Goal: Task Accomplishment & Management: Manage account settings

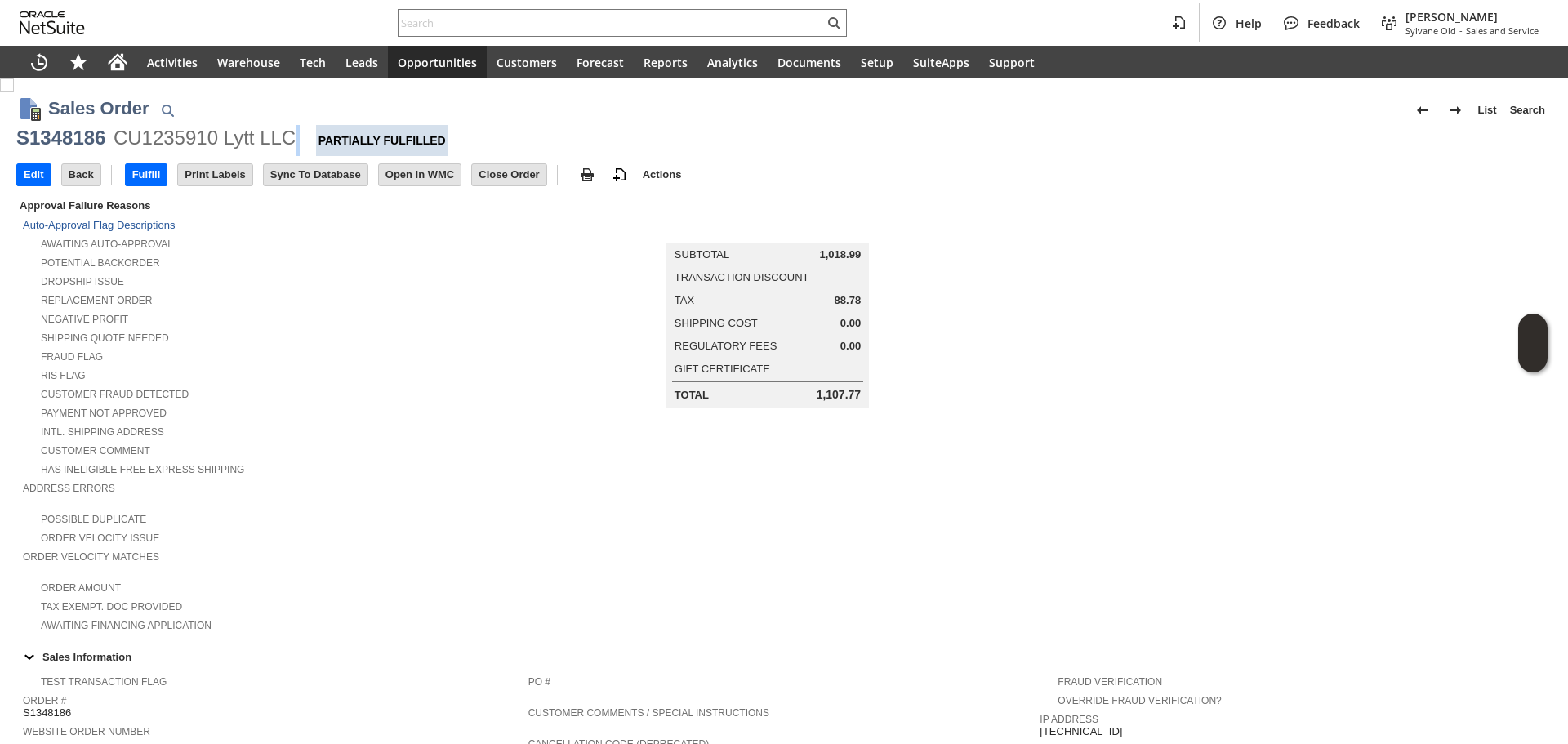
copy div
copy div "Lytt LLC"
drag, startPoint x: 304, startPoint y: 141, endPoint x: 223, endPoint y: 146, distance: 81.2
click at [223, 146] on div "S1348186 CU1235910 Lytt LLC Partially Fulfilled" at bounding box center [784, 140] width 1535 height 31
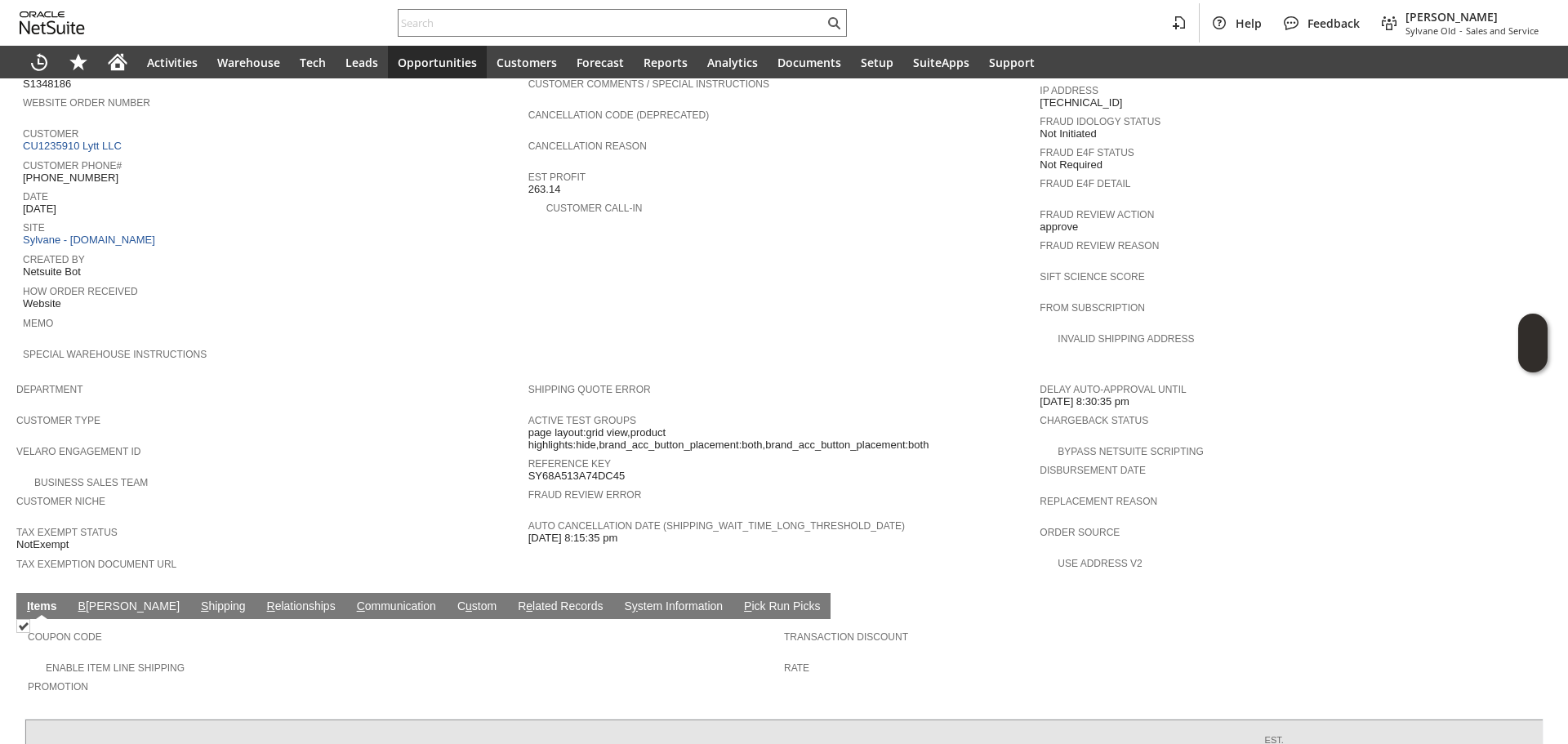
scroll to position [653, 0]
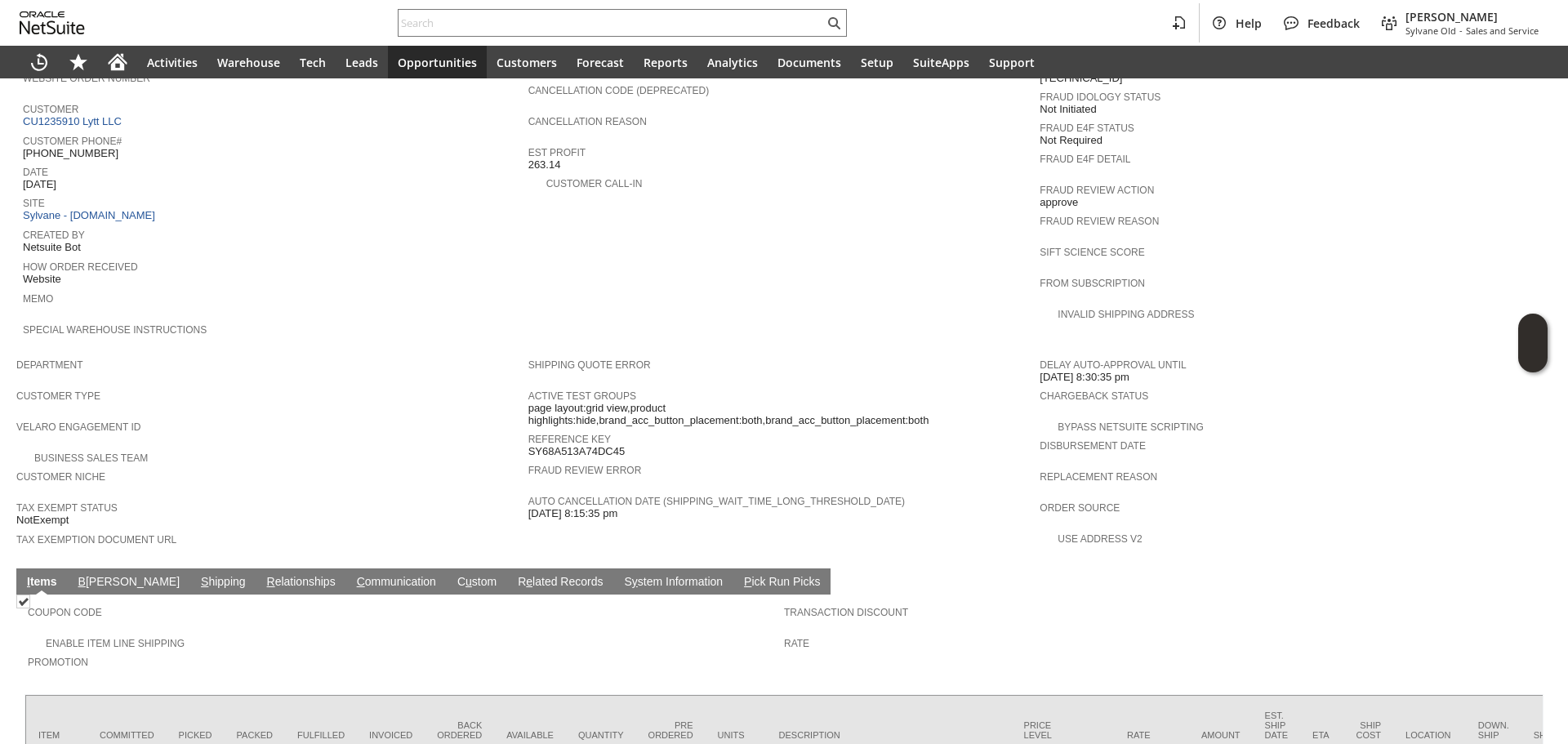
click at [197, 575] on link "S hipping" at bounding box center [223, 583] width 53 height 16
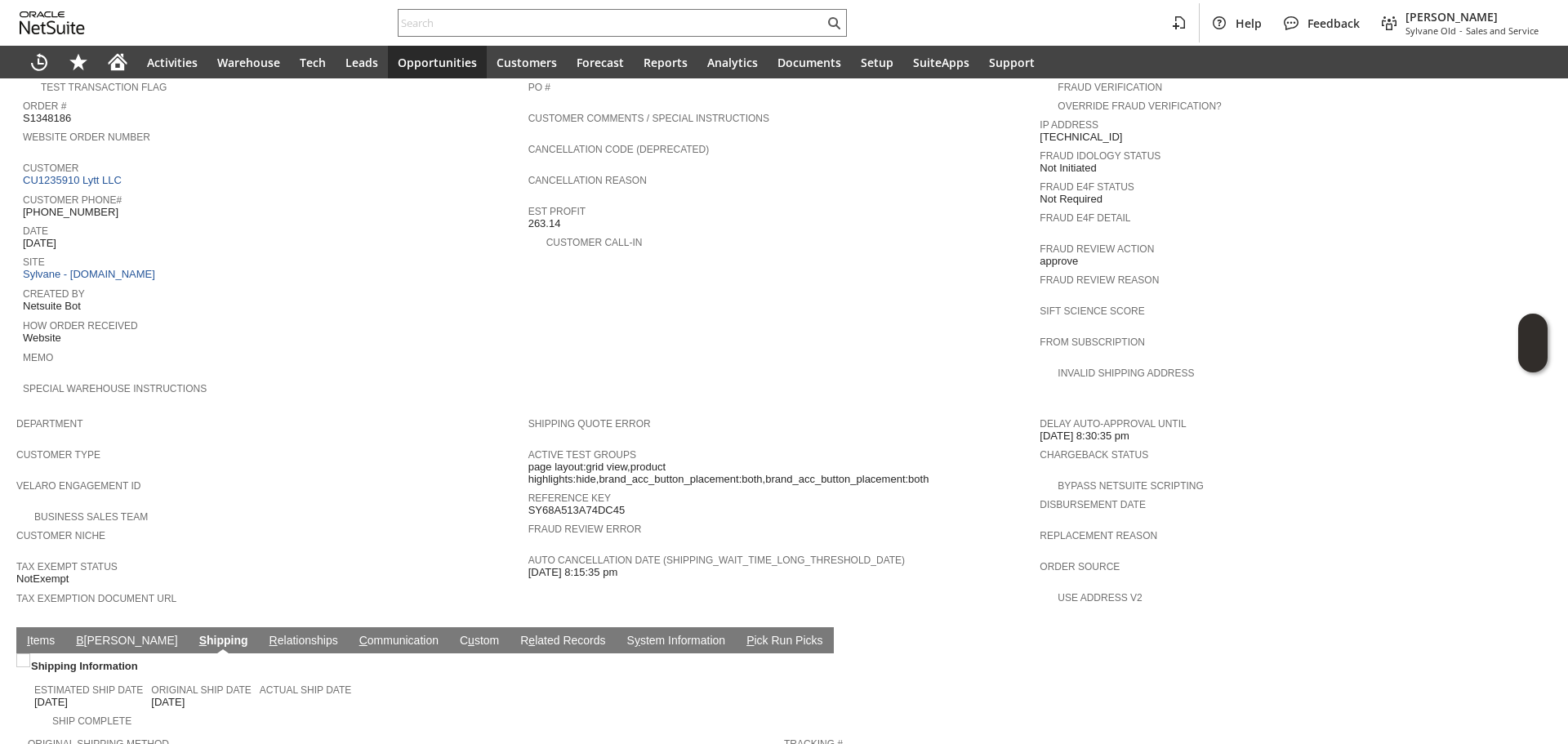
scroll to position [554, 0]
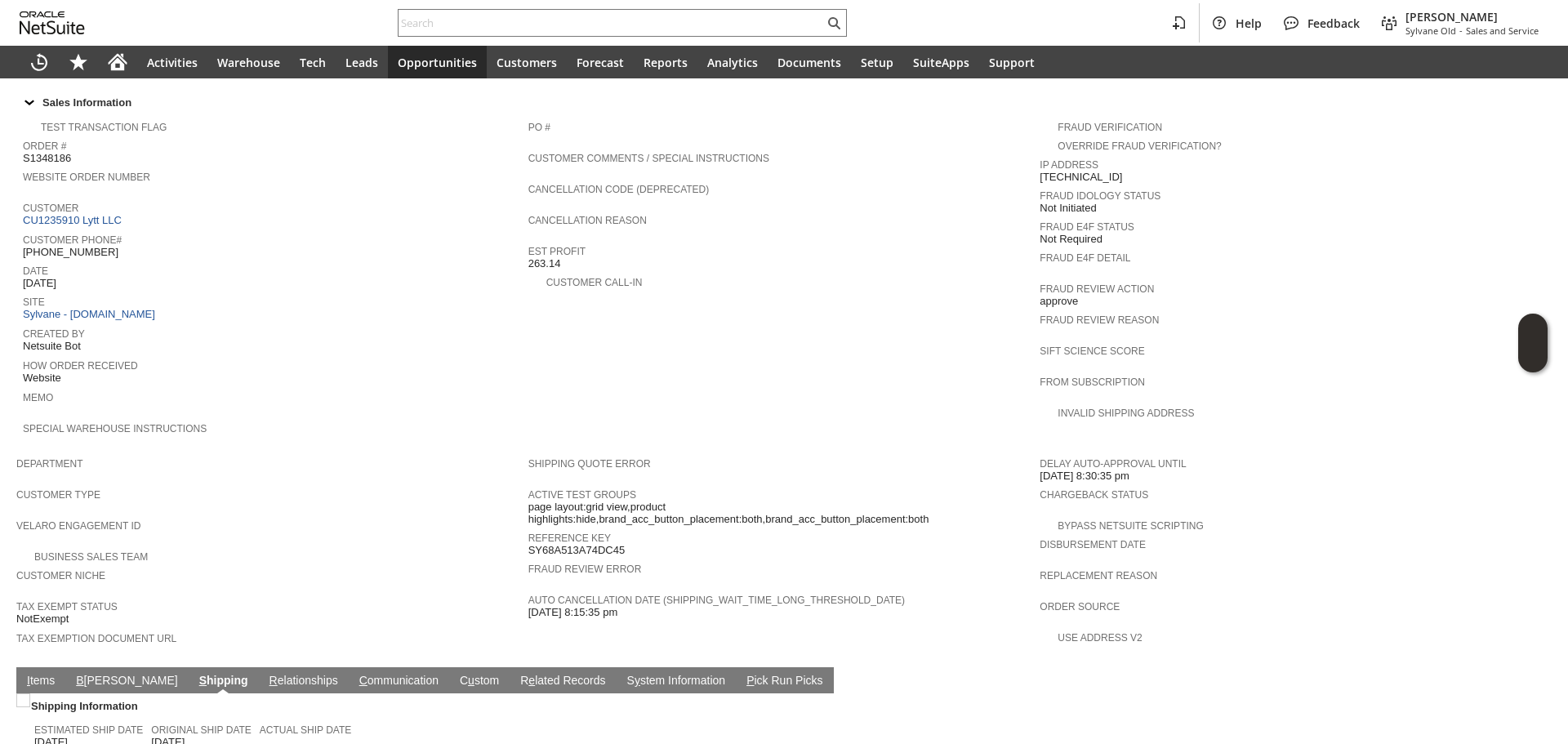
click at [54, 277] on span "8/19/2025" at bounding box center [39, 283] width 34 height 13
copy tbody "8/19/2025"
click at [54, 277] on span "8/19/2025" at bounding box center [39, 283] width 34 height 13
click at [76, 246] on span "(650) 735-9943" at bounding box center [71, 252] width 95 height 13
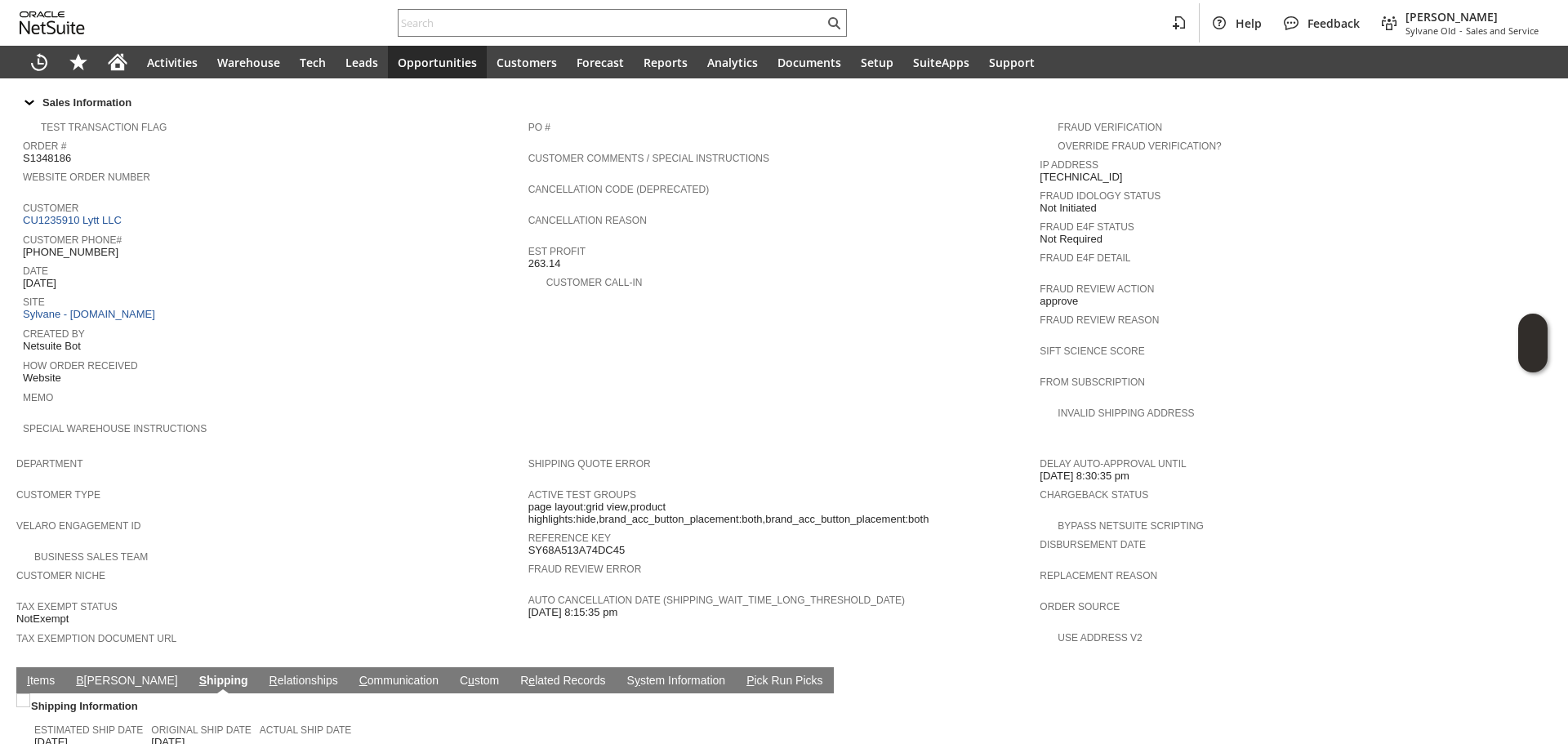
click at [76, 246] on span "(650) 735-9943" at bounding box center [71, 252] width 95 height 13
copy tbody "(650) 735-9943"
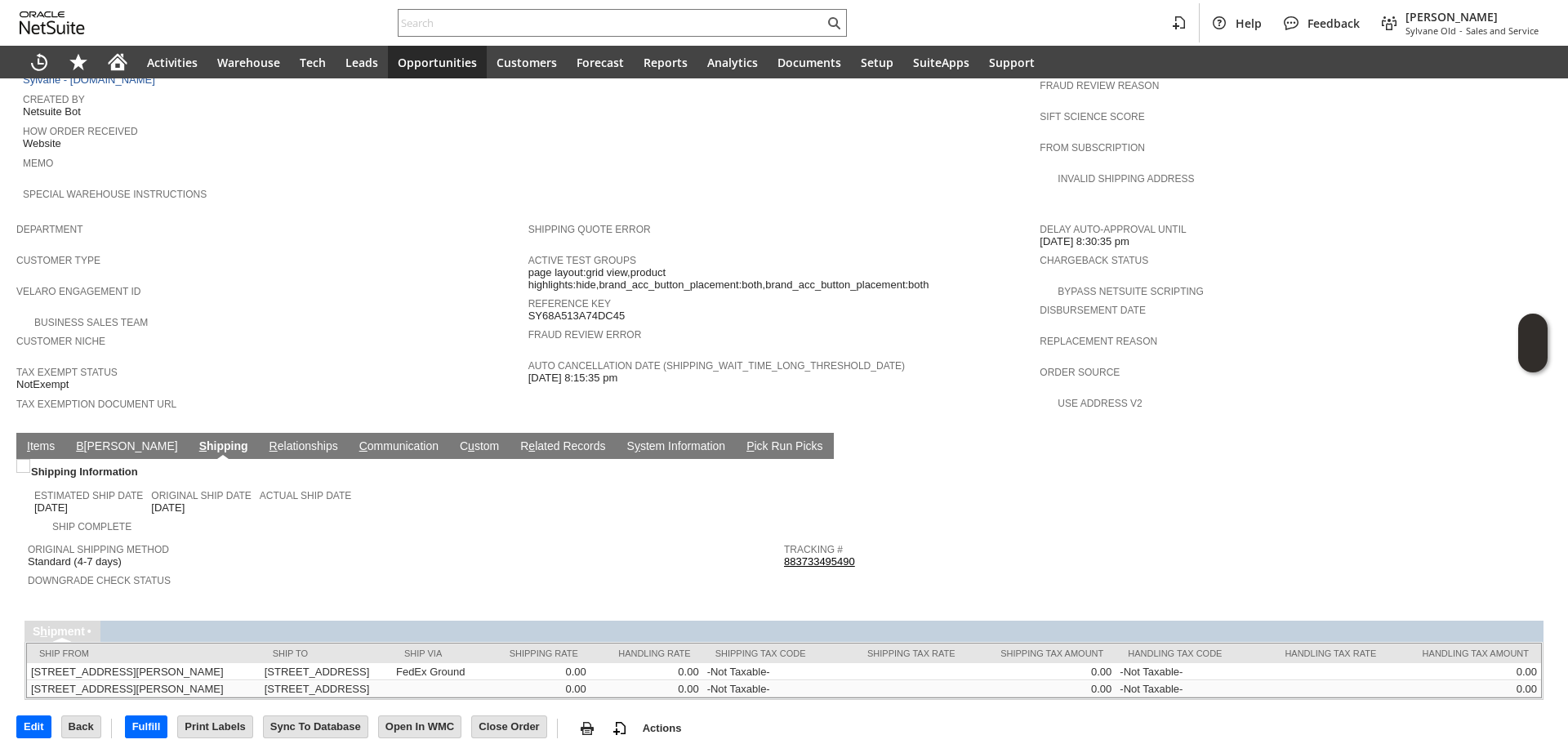
scroll to position [800, 0]
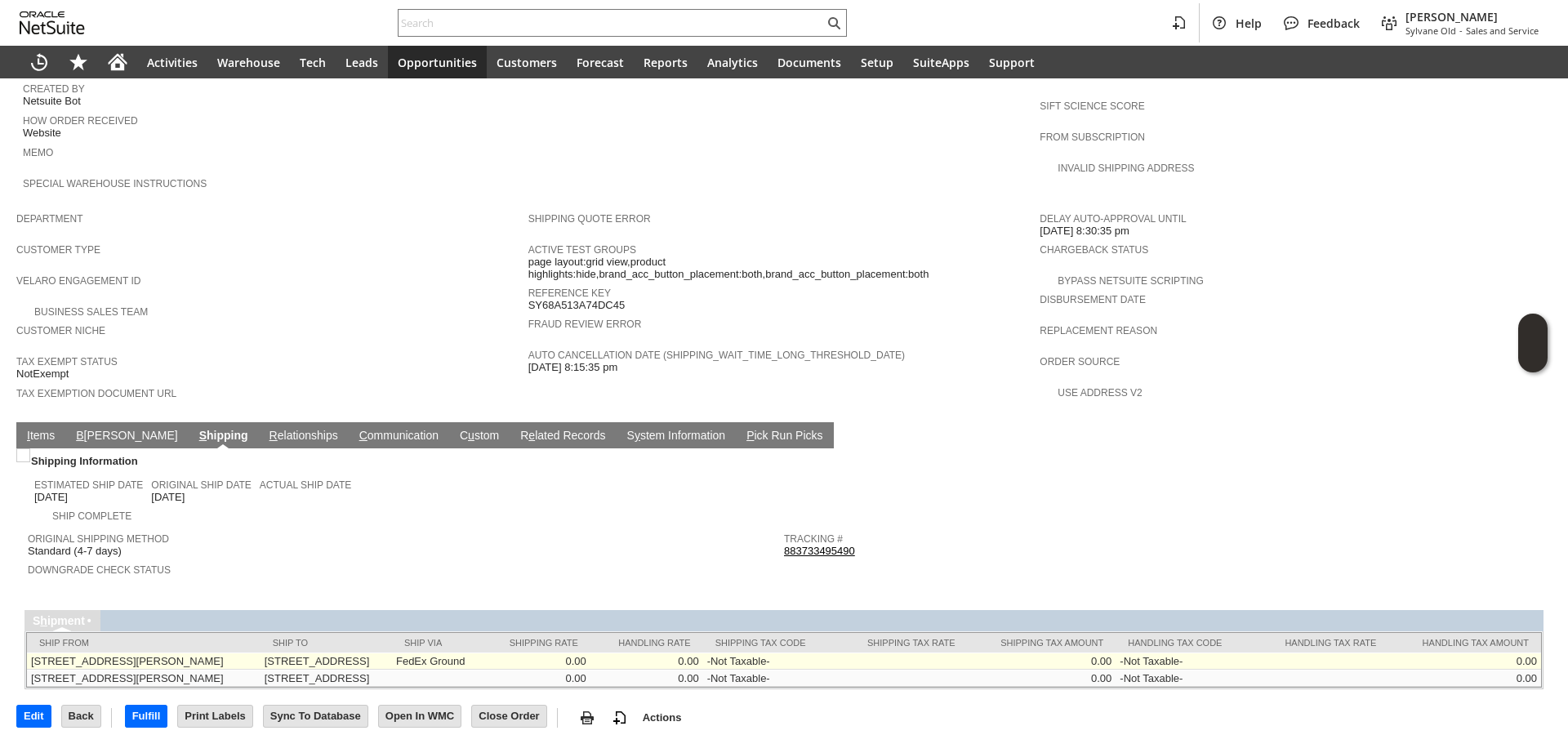
copy td "2110 PALMETTO AVE"
drag, startPoint x: 292, startPoint y: 628, endPoint x: 392, endPoint y: 627, distance: 100.0
click at [392, 652] on td "2110 PALMETTO AVE PACIFICA CA 94044-2768 United States" at bounding box center [326, 661] width 132 height 17
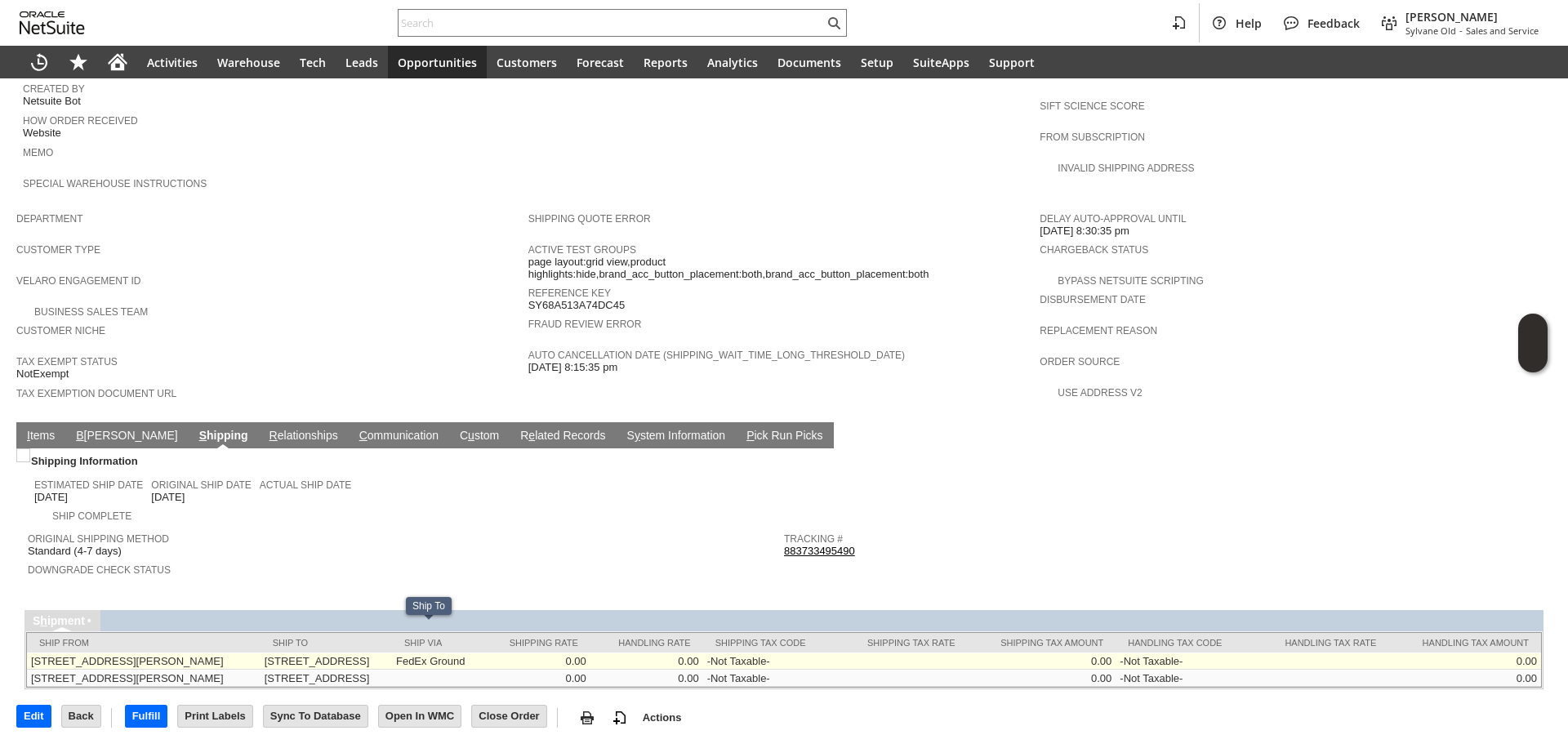
copy td "94044"
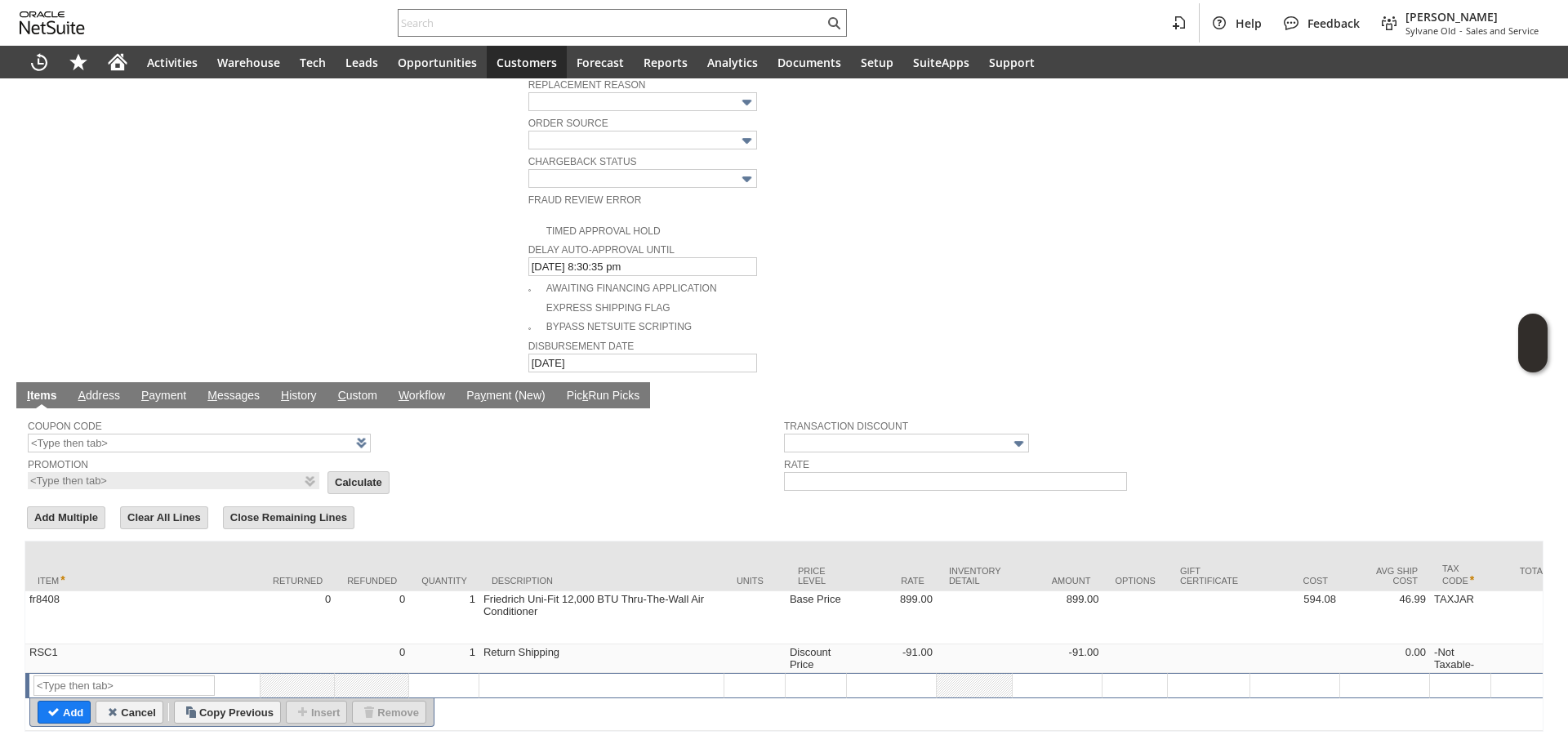
scroll to position [778, 0]
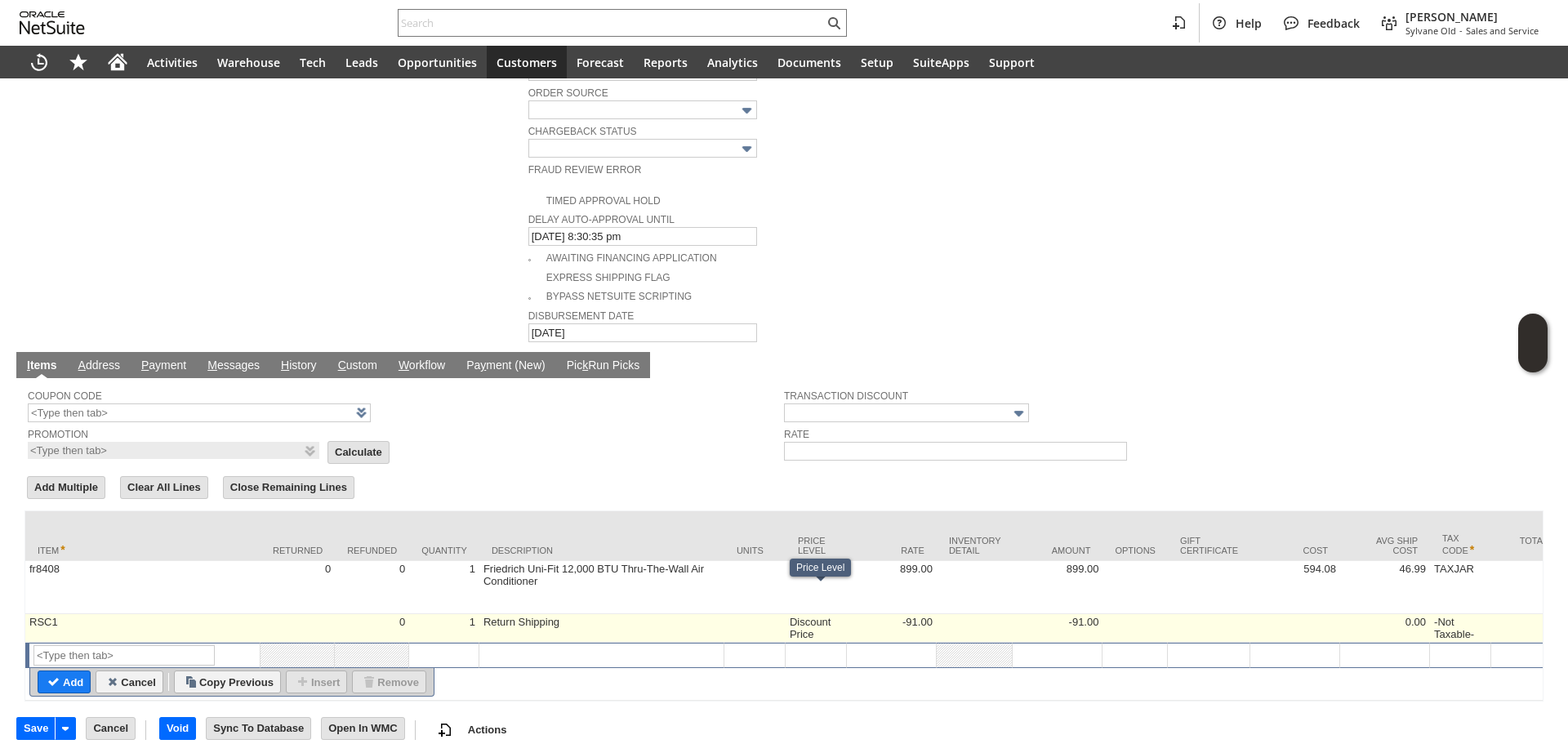
click at [805, 614] on td "Discount Price" at bounding box center [816, 628] width 61 height 28
type input "Disco...rice"
type input "RSC1"
type input "OK"
type input "Make Copy"
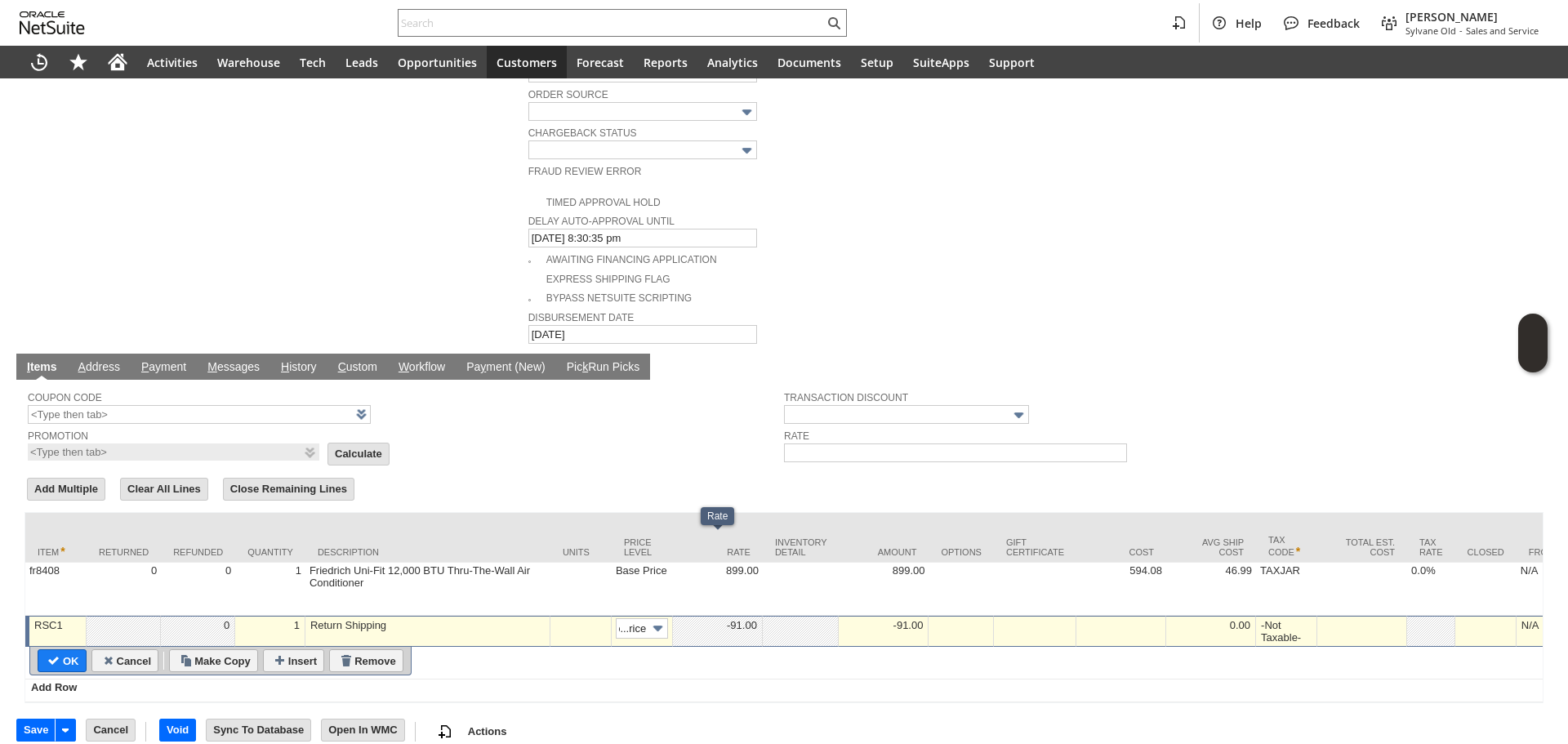
scroll to position [0, 0]
click at [741, 616] on td "-91.00" at bounding box center [718, 631] width 90 height 31
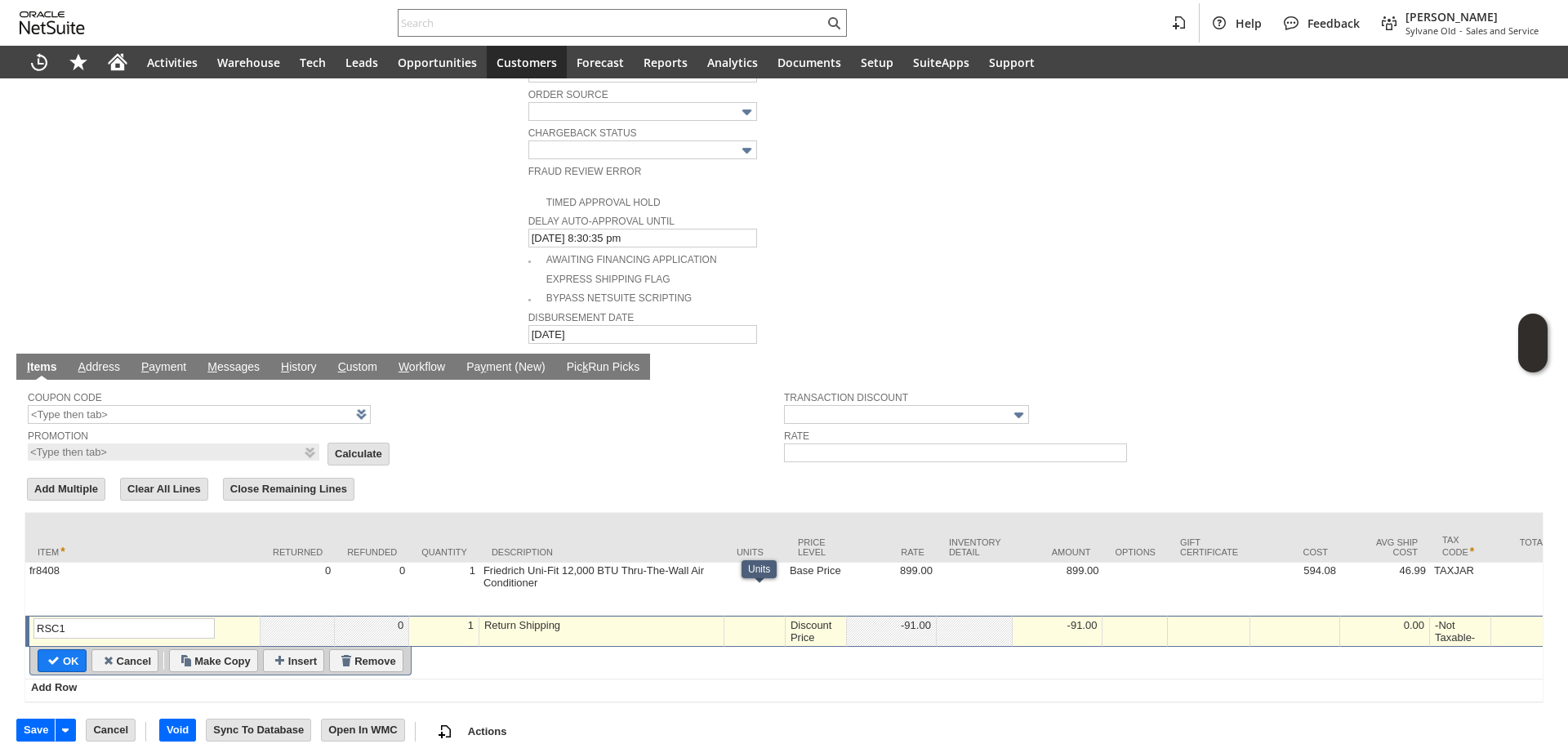
click at [794, 618] on div "Discount Price" at bounding box center [815, 631] width 52 height 27
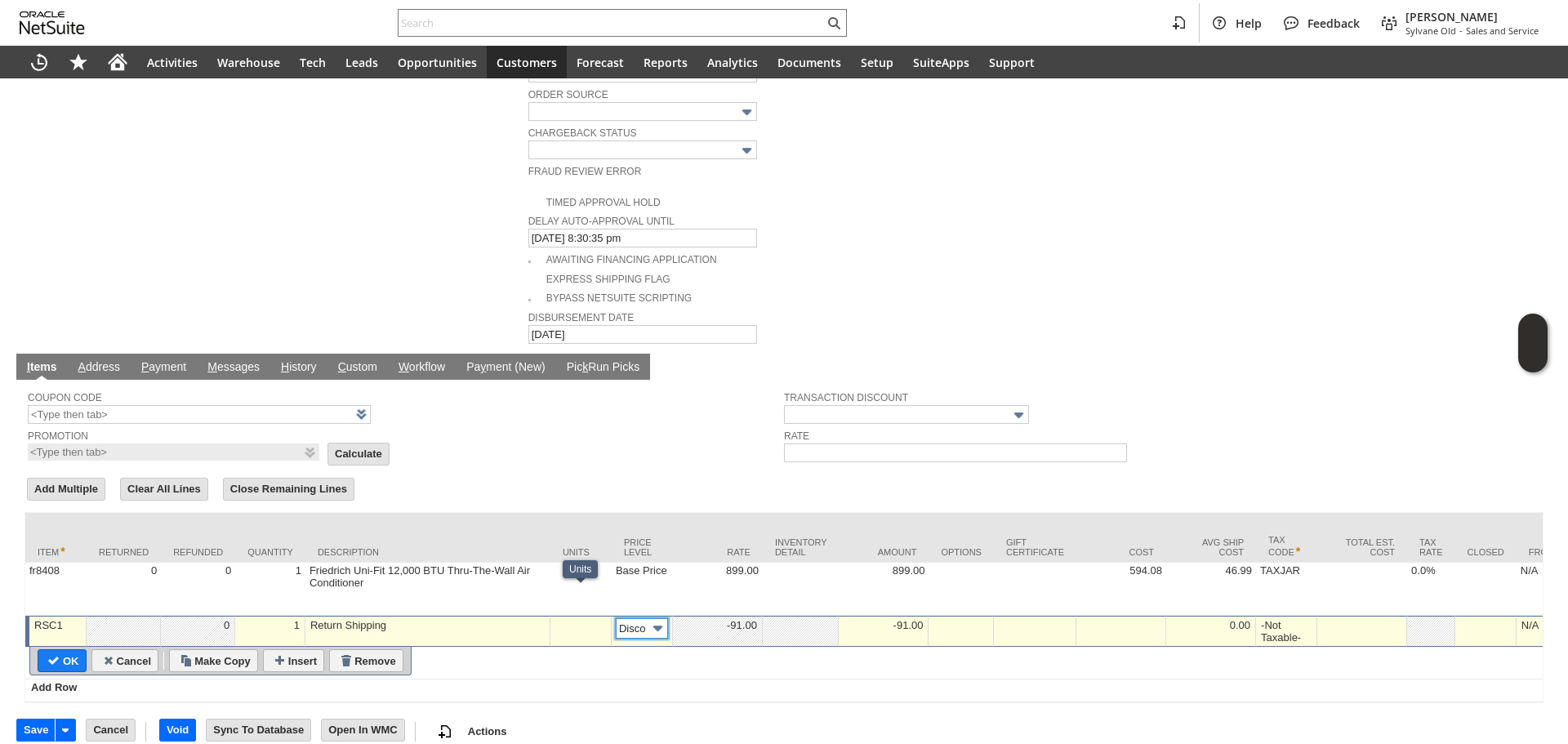
click at [659, 619] on img at bounding box center [658, 629] width 19 height 19
type input "Custom"
click at [721, 616] on td at bounding box center [718, 631] width 90 height 31
type input "-155.05"
click at [66, 651] on input "OK" at bounding box center [62, 661] width 48 height 21
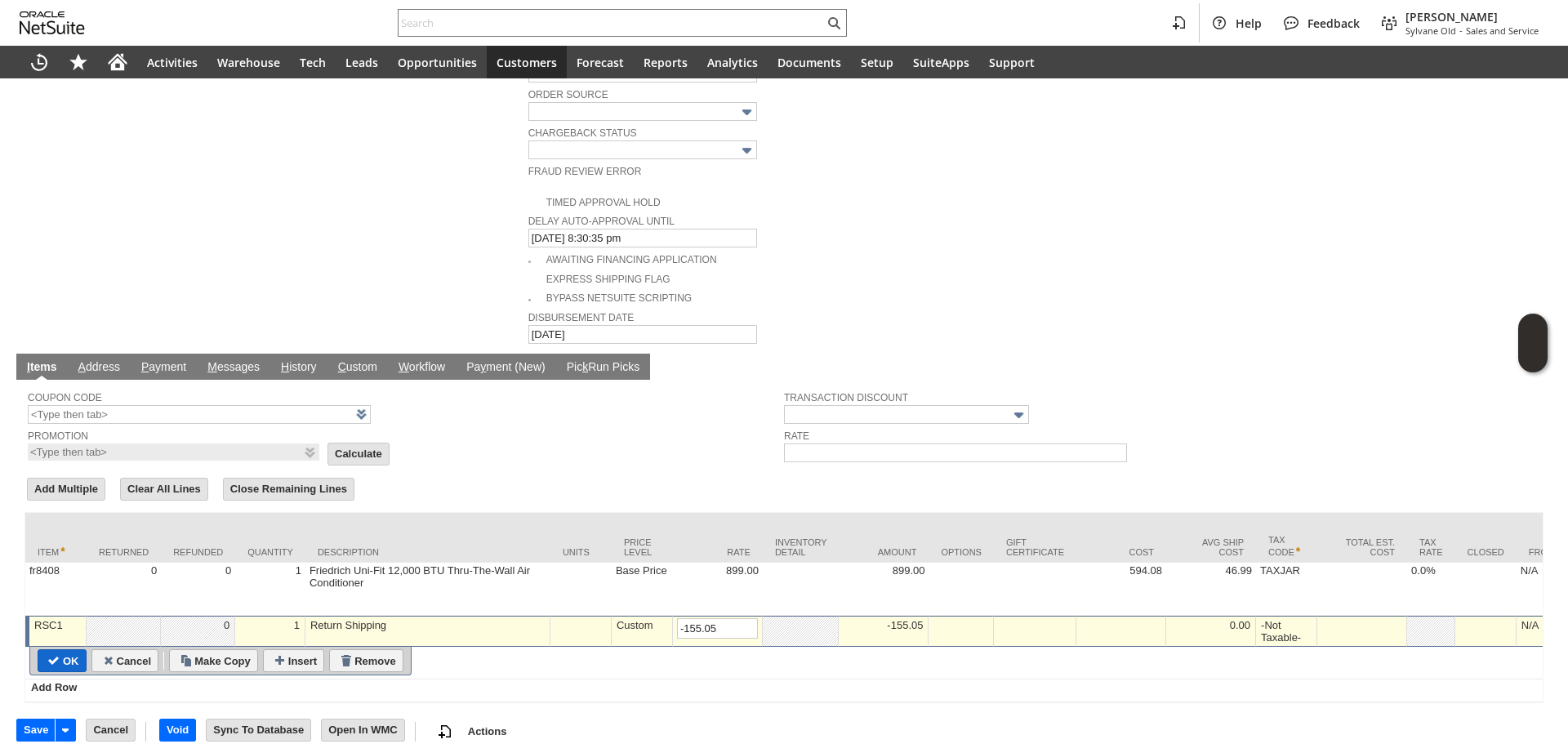
type input "Add"
type input "Copy Previous"
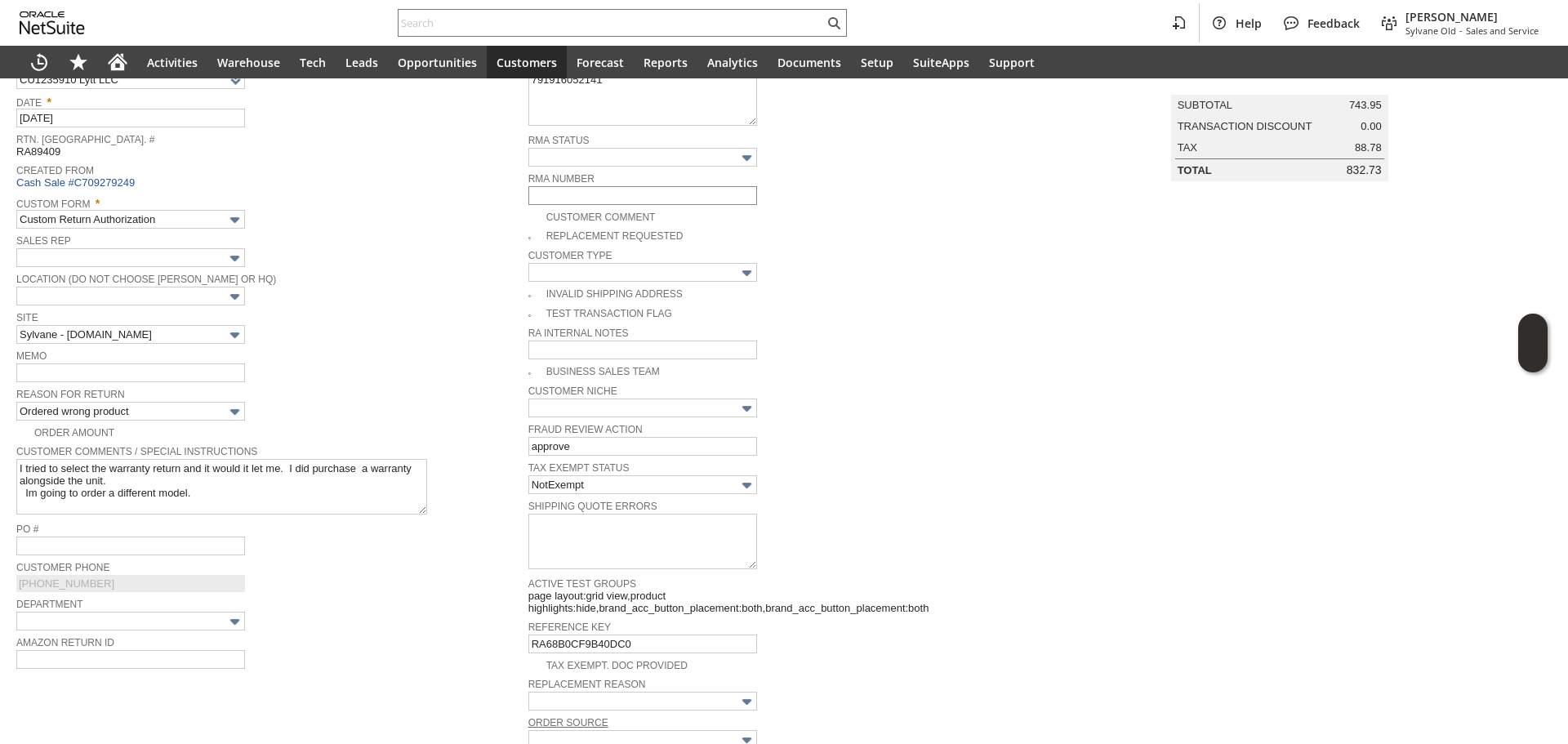
scroll to position [41, 0]
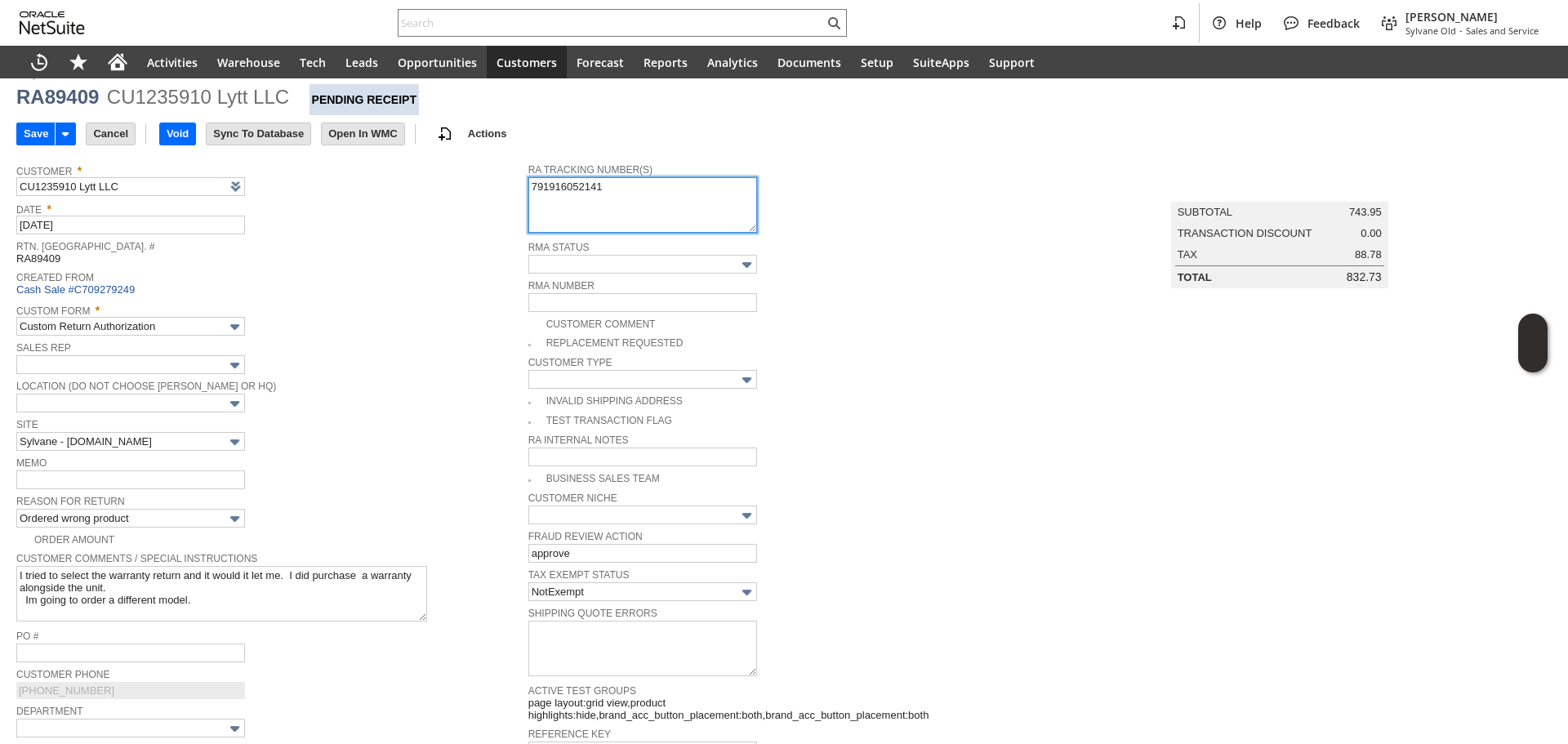
click at [623, 214] on textarea "791916052141" at bounding box center [643, 204] width 229 height 56
paste textarea "997094101244118"
type textarea "NEW: 997094101244118 Ground Call Tag 9/5 8am-1pm 791916052141"
click at [34, 131] on input "Save" at bounding box center [36, 134] width 38 height 21
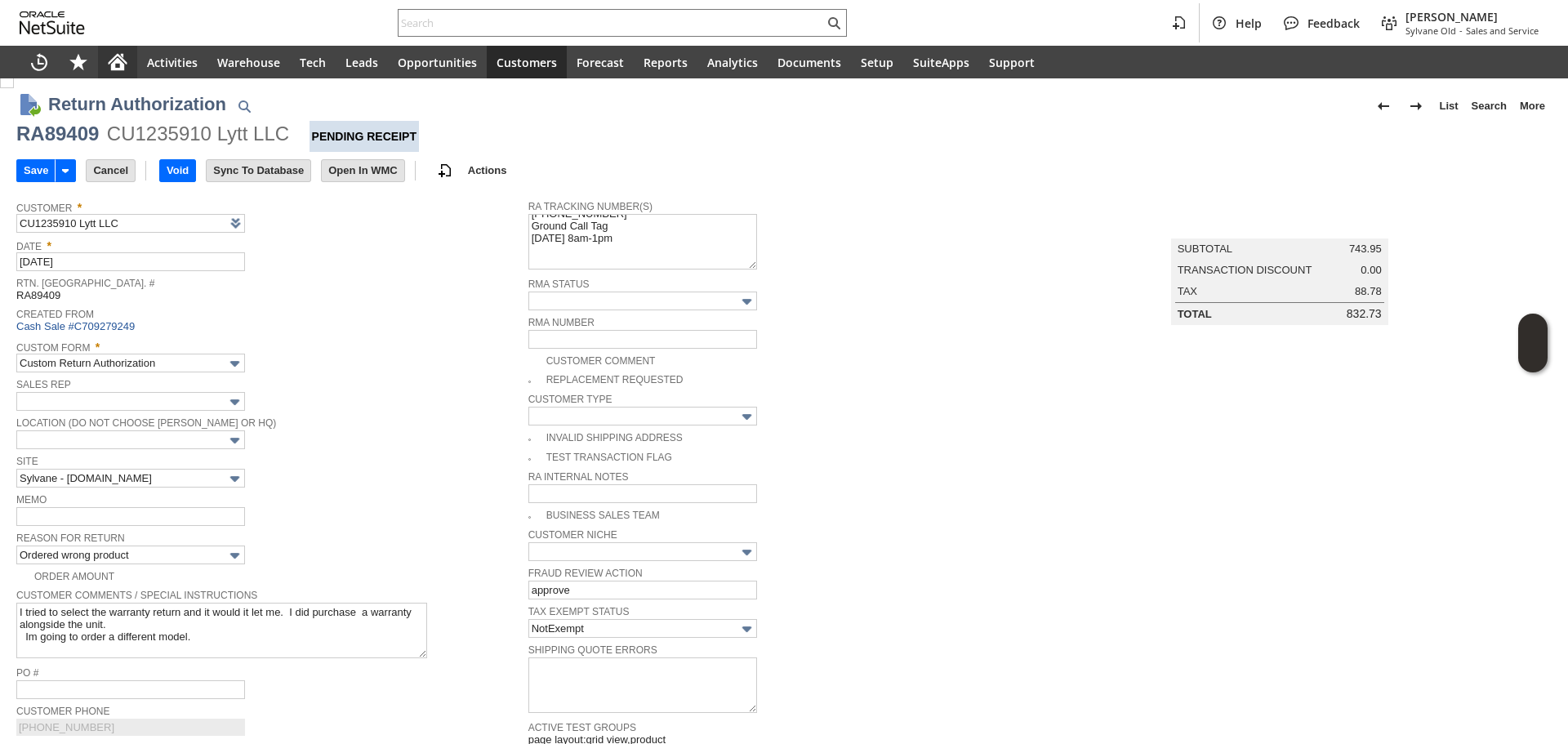
scroll to position [0, 0]
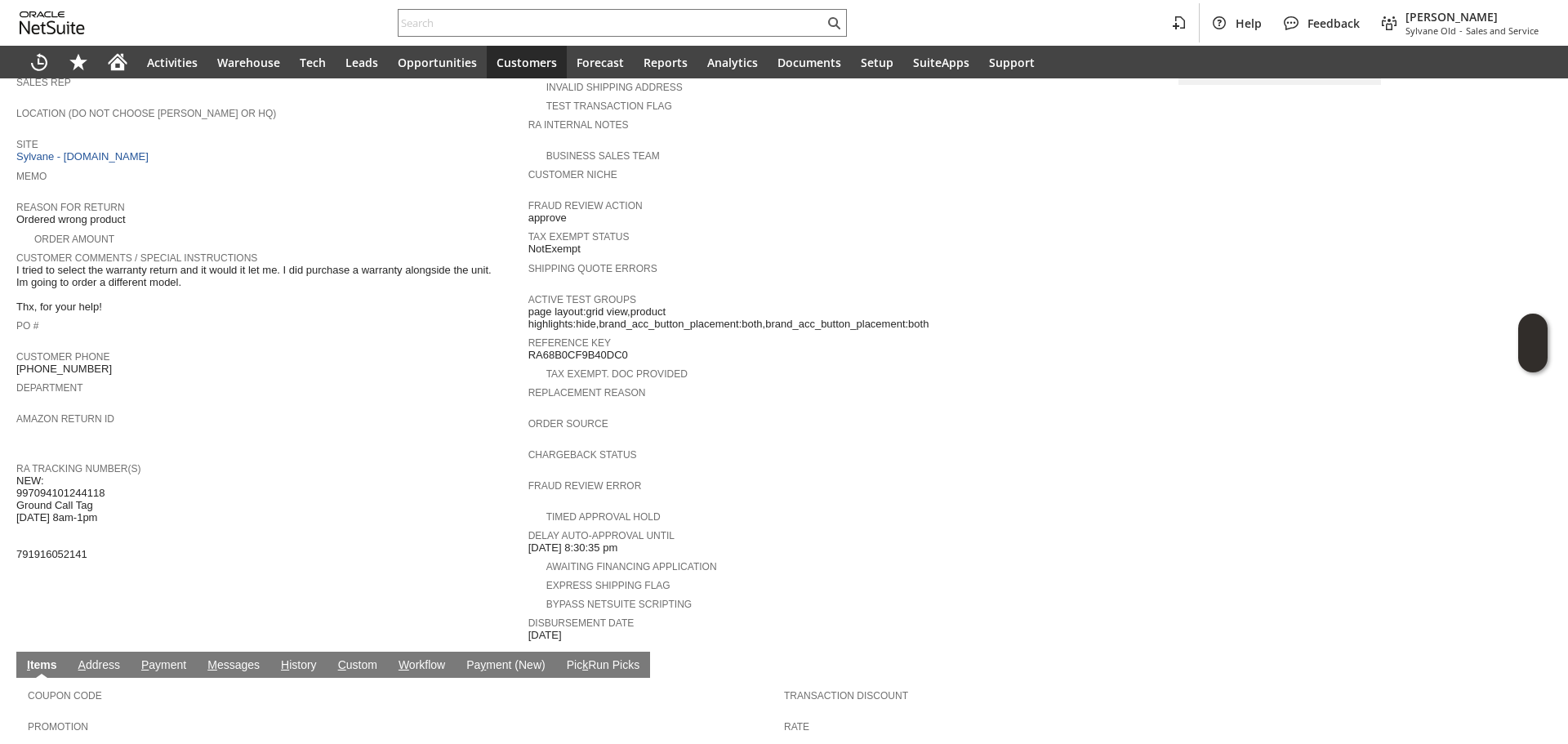
scroll to position [327, 0]
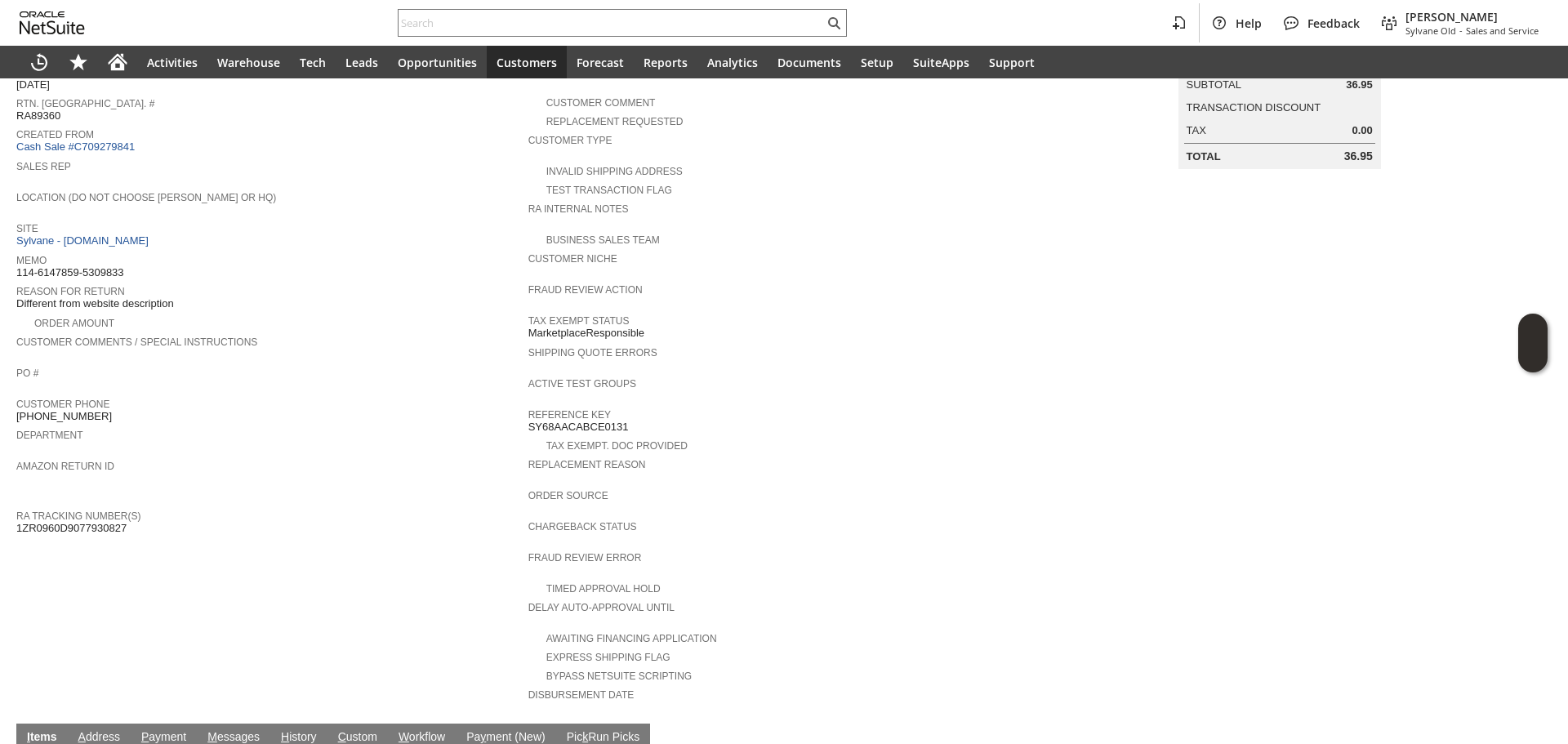
scroll to position [96, 0]
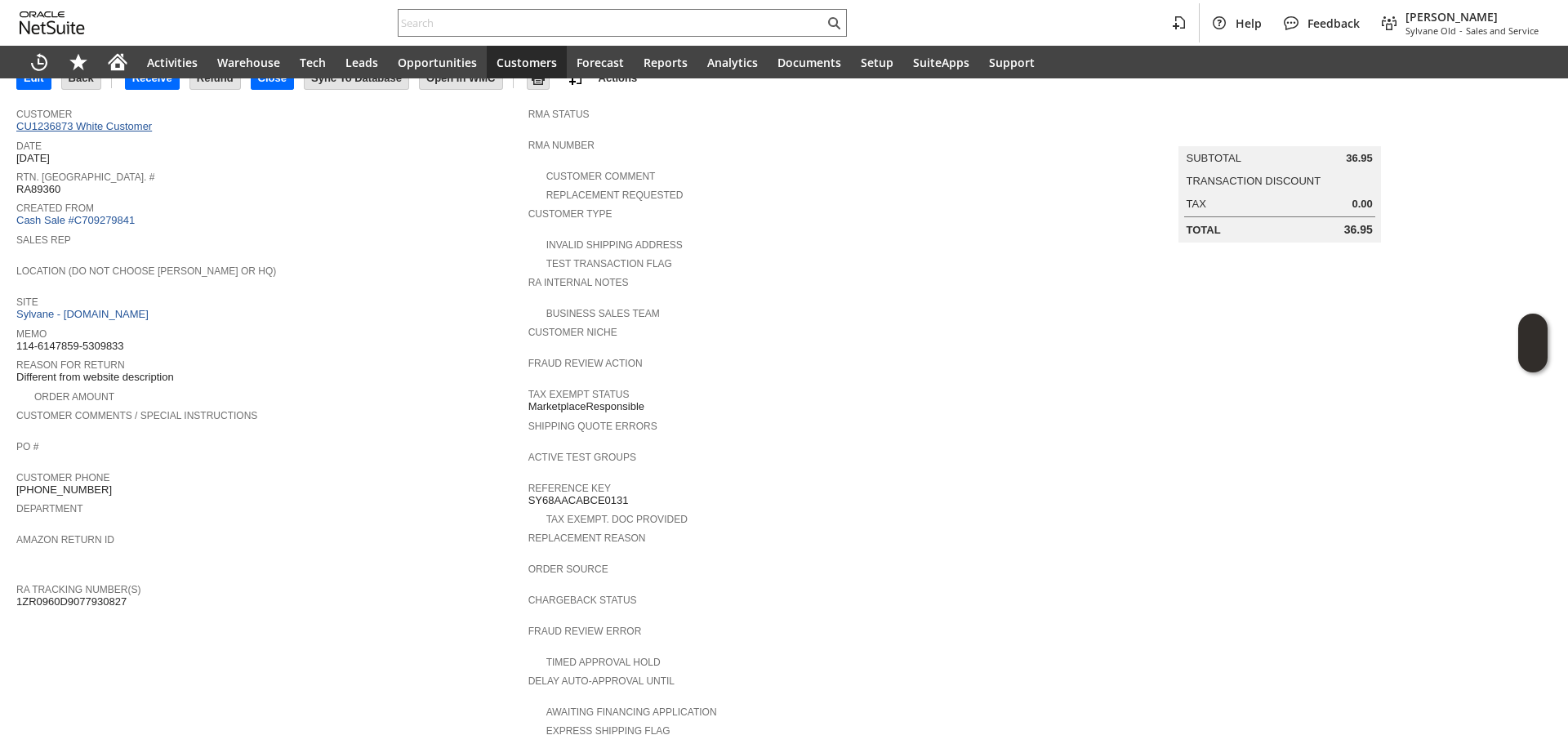
click at [125, 126] on link "CU1236873 White Customer" at bounding box center [86, 126] width 139 height 12
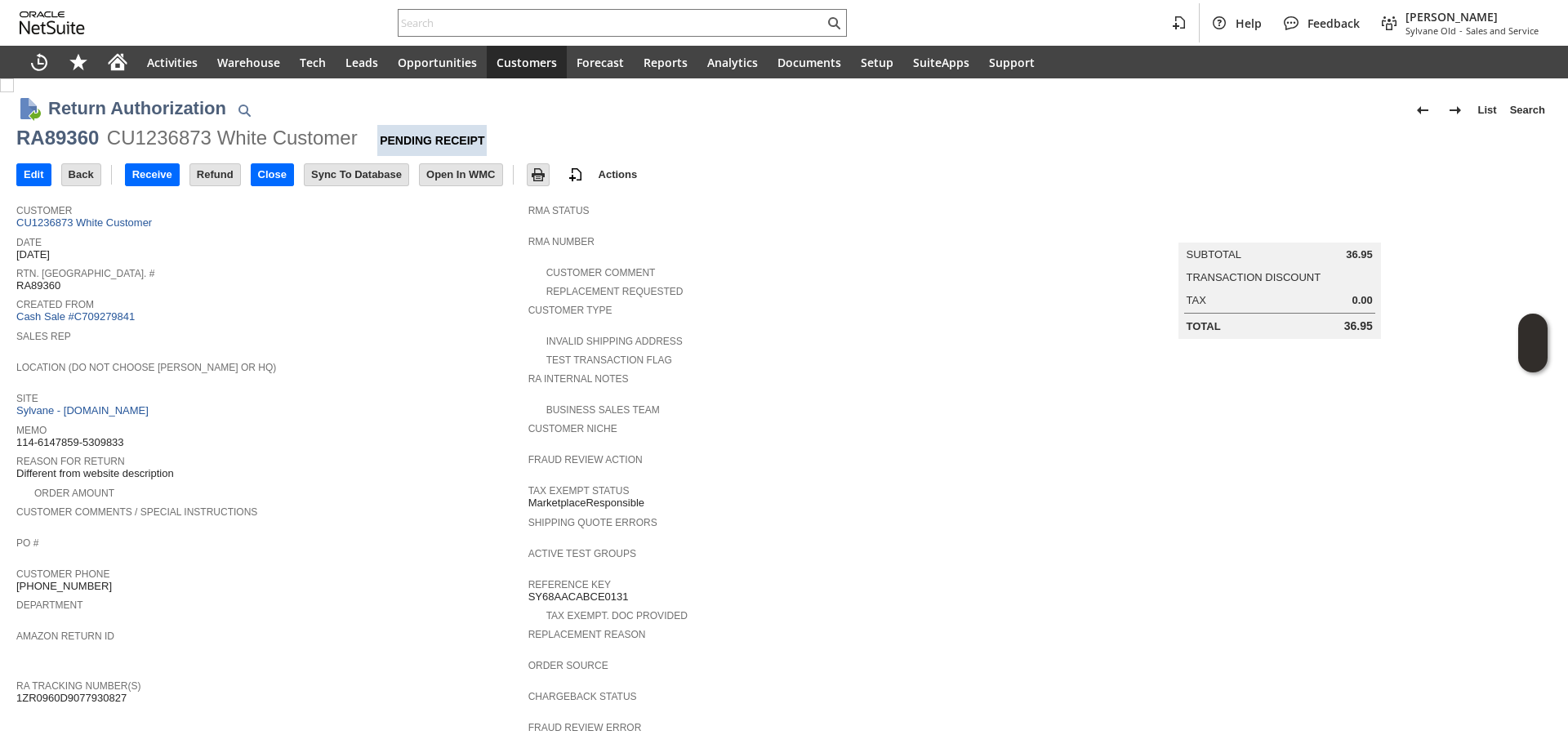
click at [92, 692] on span "1ZR0960D9077930827" at bounding box center [71, 698] width 110 height 13
copy span "1ZR0960D9077930827"
click at [489, 21] on input "text" at bounding box center [611, 22] width 425 height 19
paste input "6122245359"
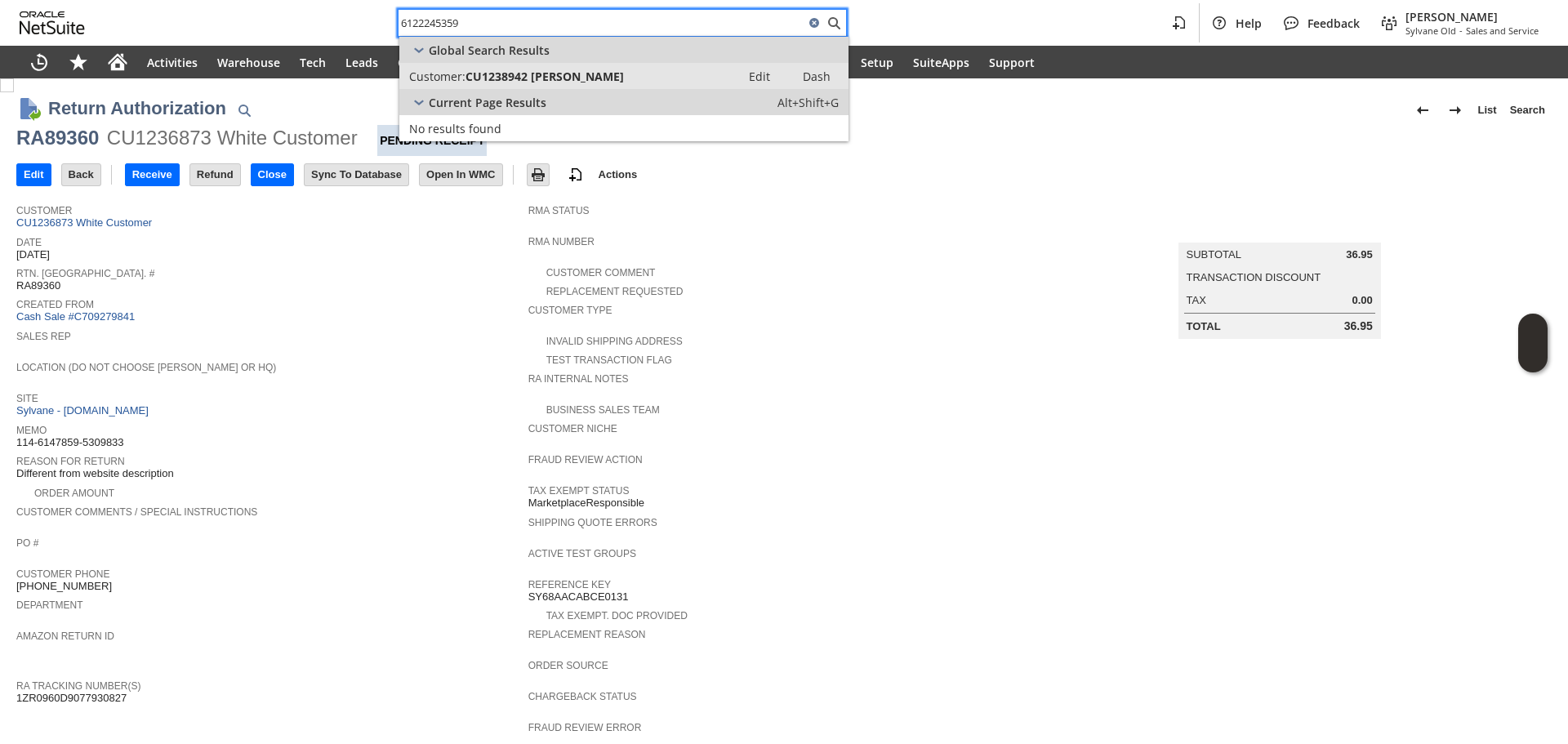
type input "6122245359"
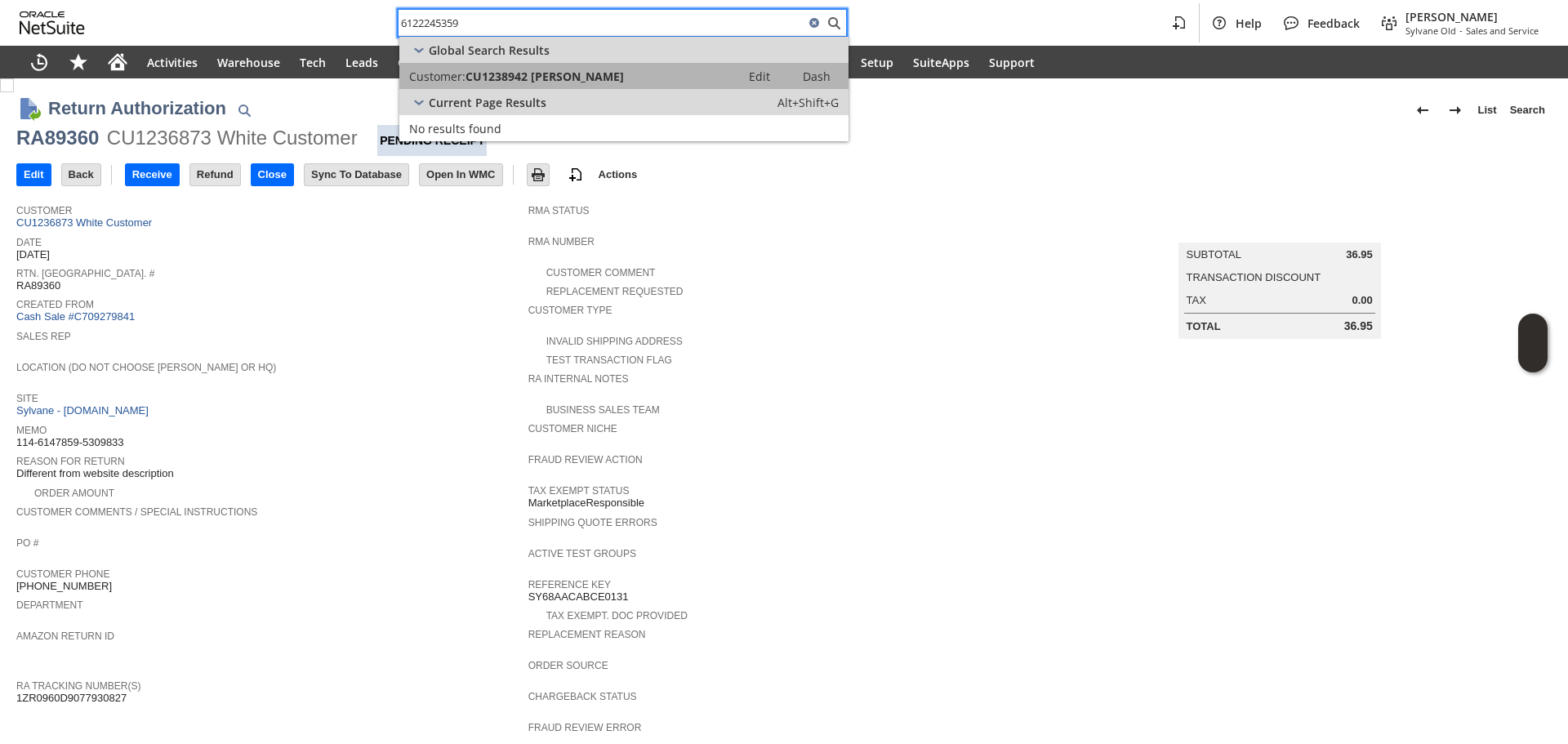
click at [600, 64] on link "Customer: CU1238942 Oscar Rasin Edit Dash" at bounding box center [624, 76] width 449 height 27
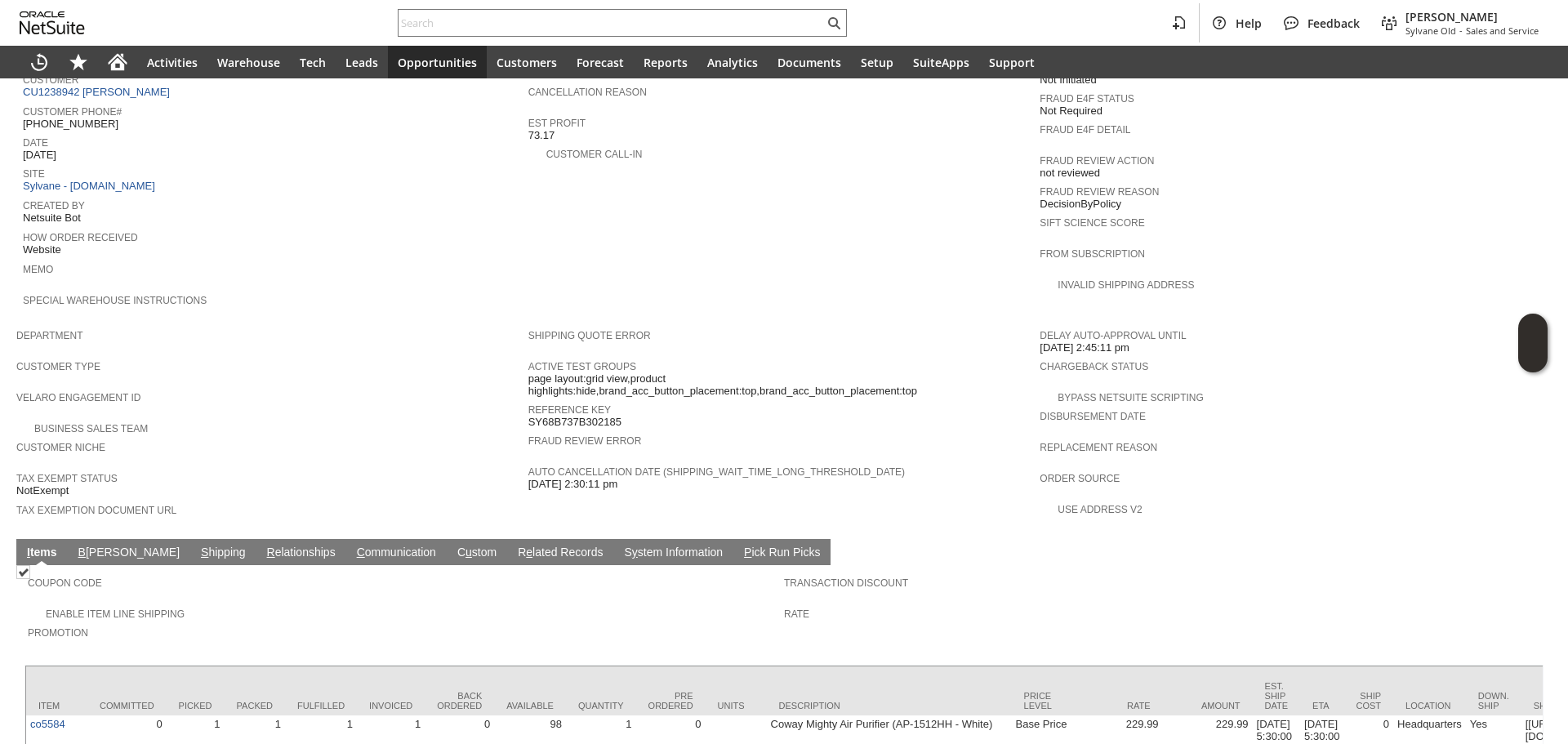
scroll to position [780, 0]
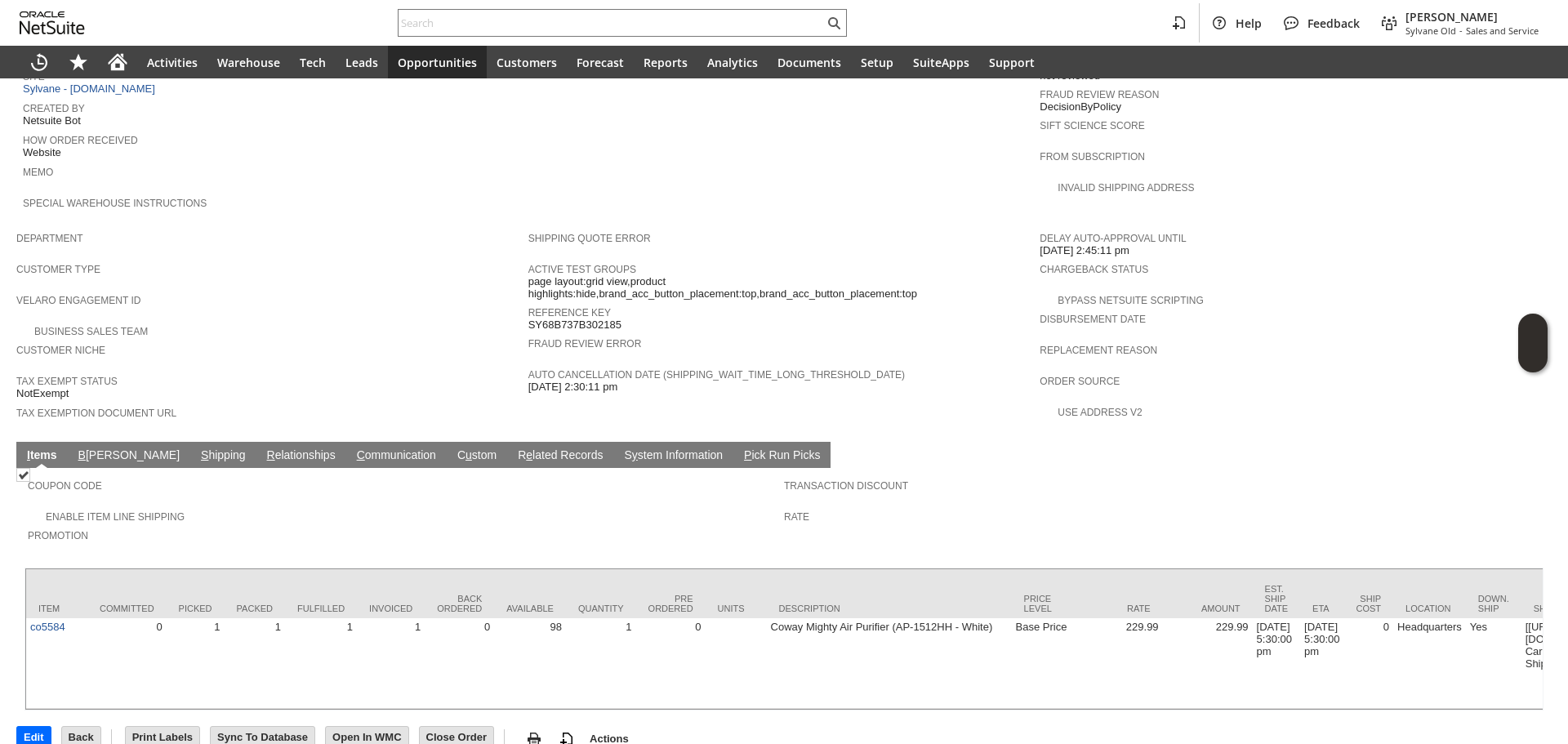
click at [197, 448] on link "S hipping" at bounding box center [223, 455] width 53 height 16
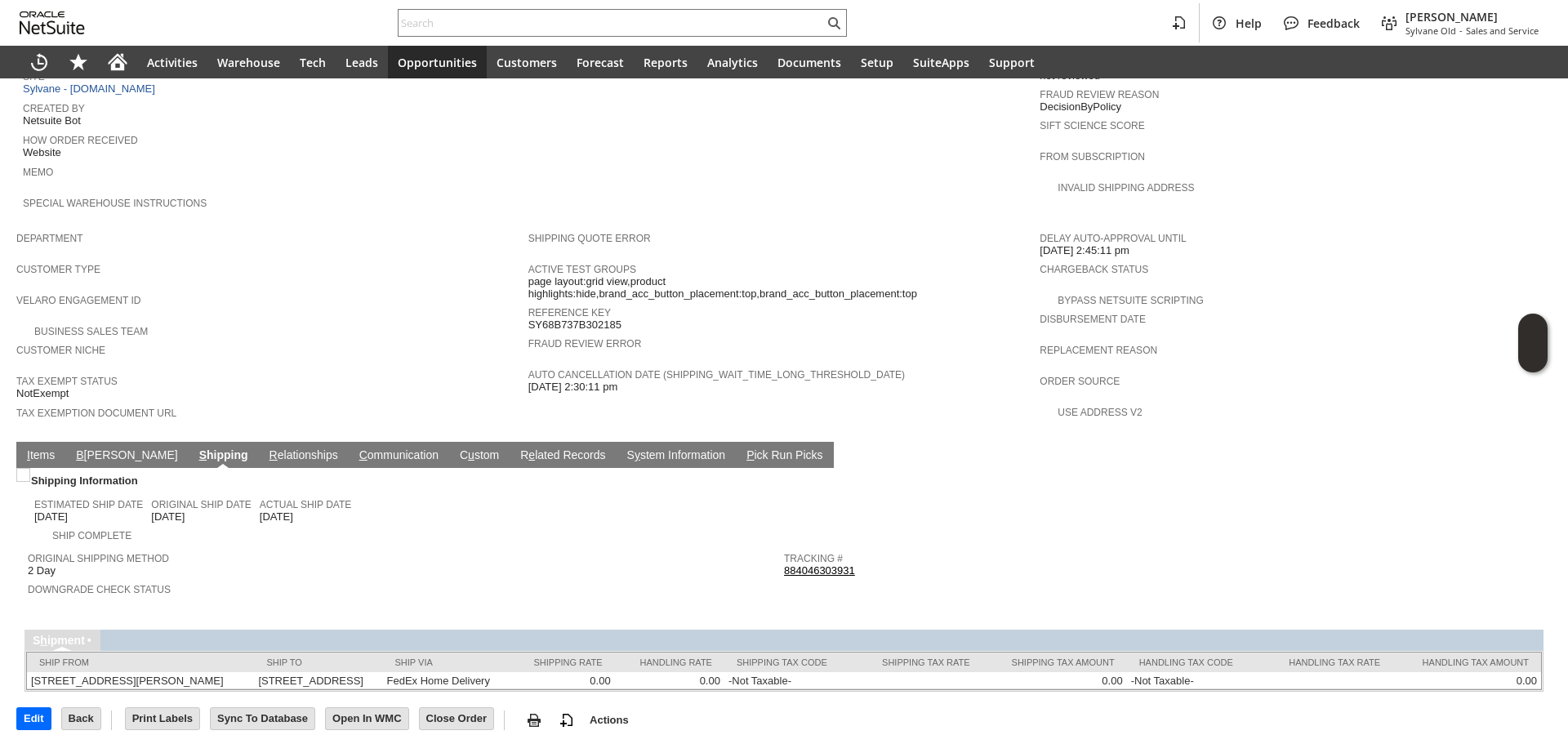
scroll to position [771, 0]
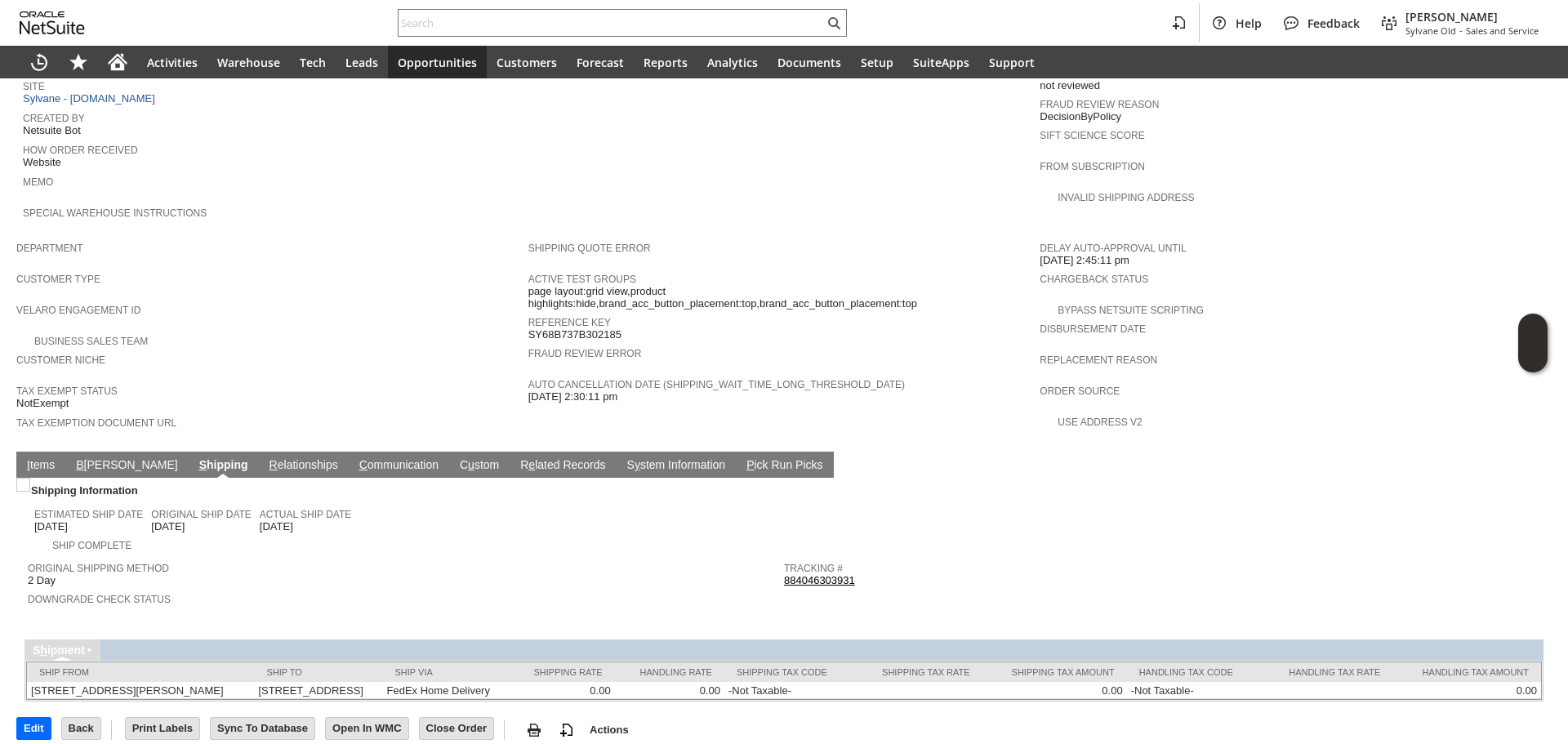
click at [784, 574] on link "884046303931" at bounding box center [820, 580] width 71 height 12
click at [130, 60] on div "Home" at bounding box center [117, 62] width 39 height 33
